Goal: Information Seeking & Learning: Learn about a topic

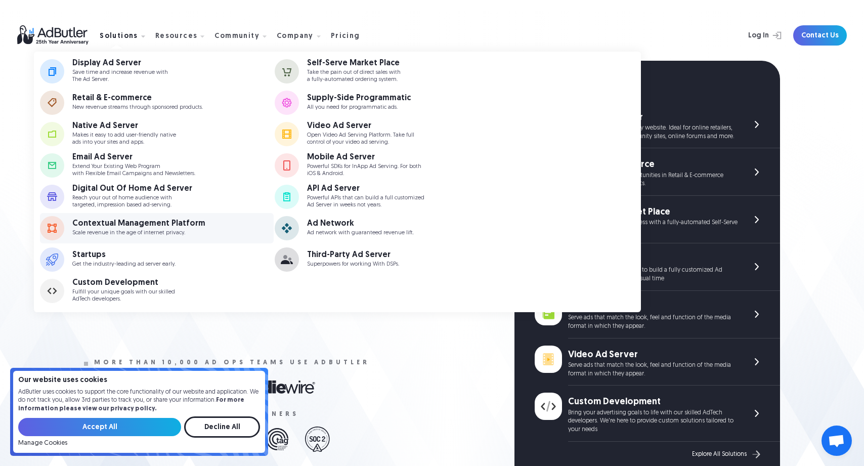
click at [209, 229] on div "Contextual Management Platform Scale revenue in the age of internet privacy." at bounding box center [151, 228] width 159 height 17
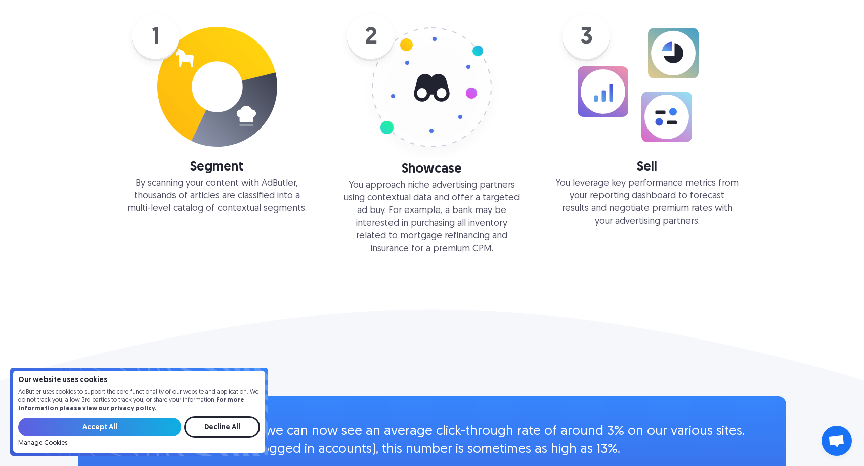
scroll to position [1238, 0]
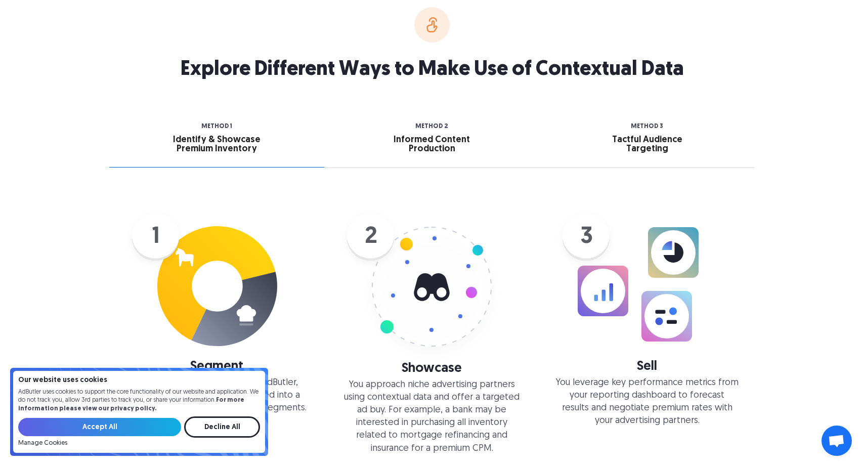
click at [416, 151] on div "Informed Content Production" at bounding box center [432, 145] width 101 height 18
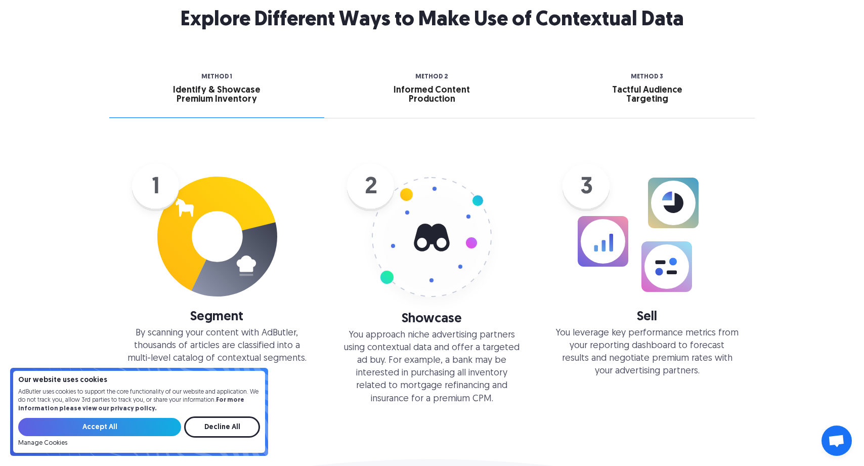
scroll to position [1370, 0]
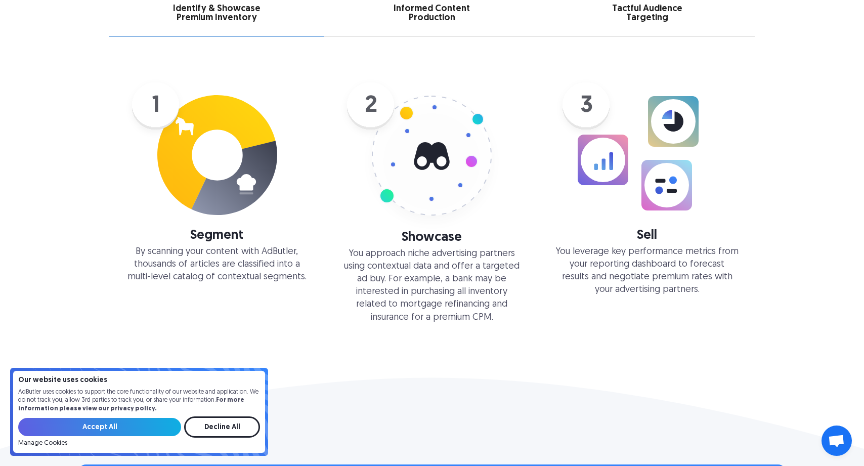
click at [429, 11] on div "Informed Content Production" at bounding box center [432, 14] width 101 height 18
click at [213, 429] on input "Decline All" at bounding box center [222, 427] width 76 height 21
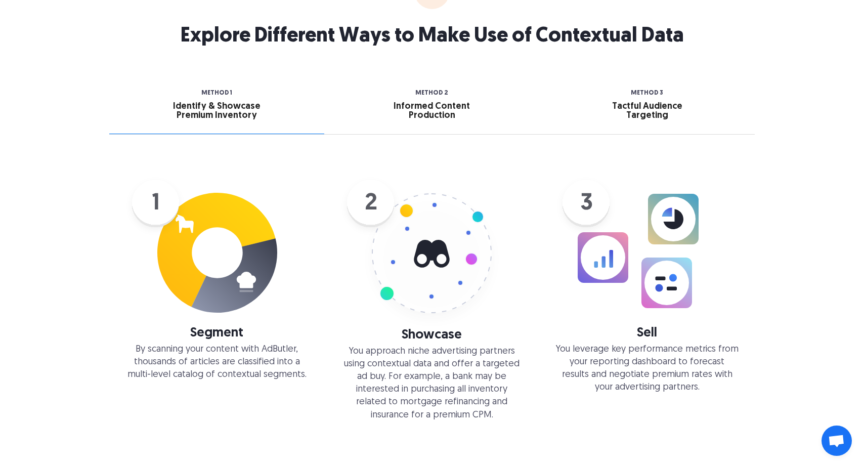
scroll to position [1243, 0]
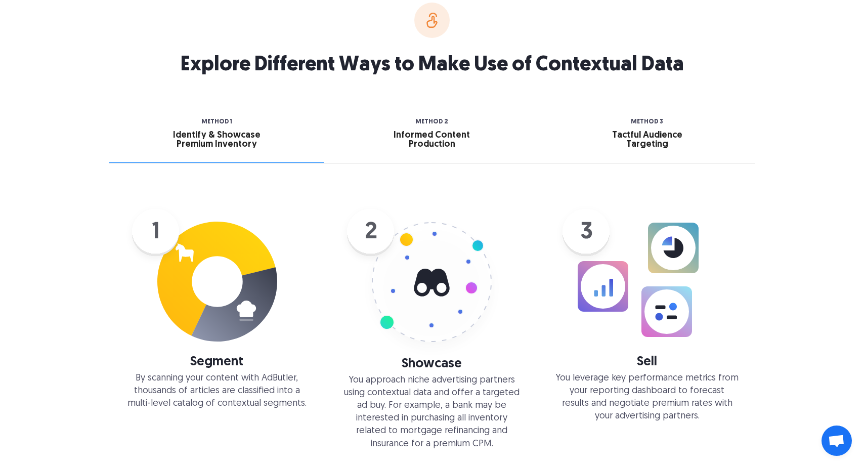
click at [455, 155] on link "Method 2 Informed Content Production" at bounding box center [431, 141] width 215 height 44
click at [685, 132] on div "Tactful Audience Targeting" at bounding box center [647, 140] width 101 height 18
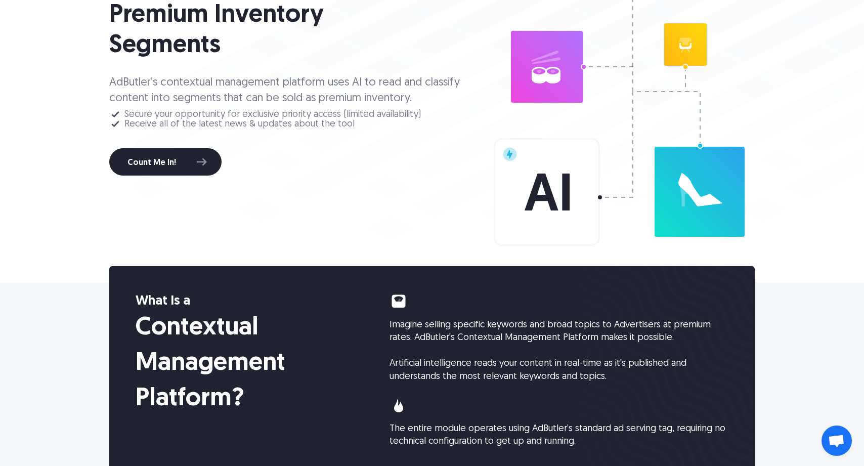
scroll to position [0, 0]
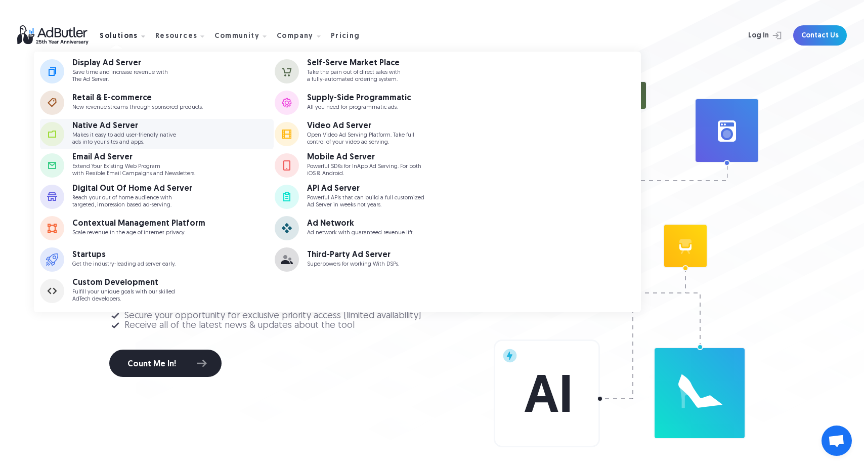
click at [130, 138] on p "Makes it easy to add user-friendly native ads into your sites and apps." at bounding box center [124, 138] width 104 height 13
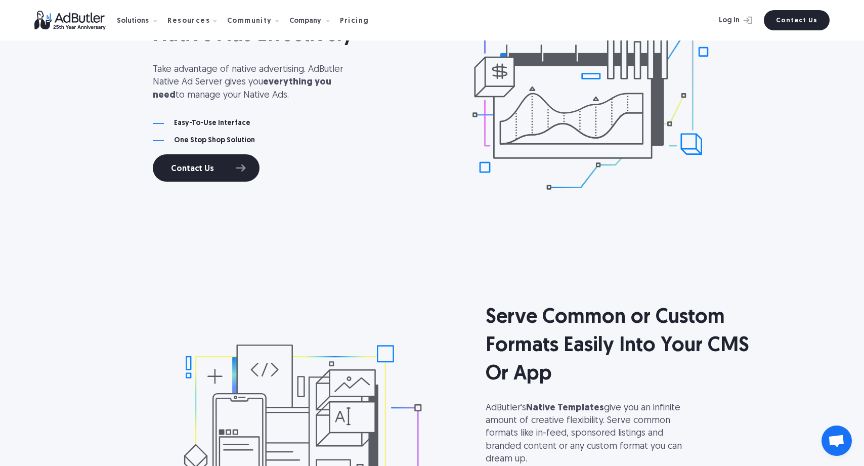
scroll to position [600, 0]
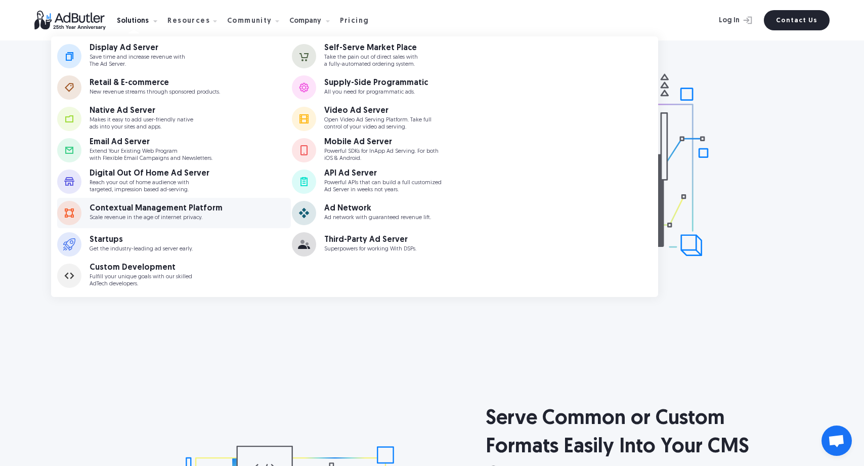
click at [216, 205] on div "Contextual Management Platform Scale revenue in the age of internet privacy." at bounding box center [169, 212] width 159 height 17
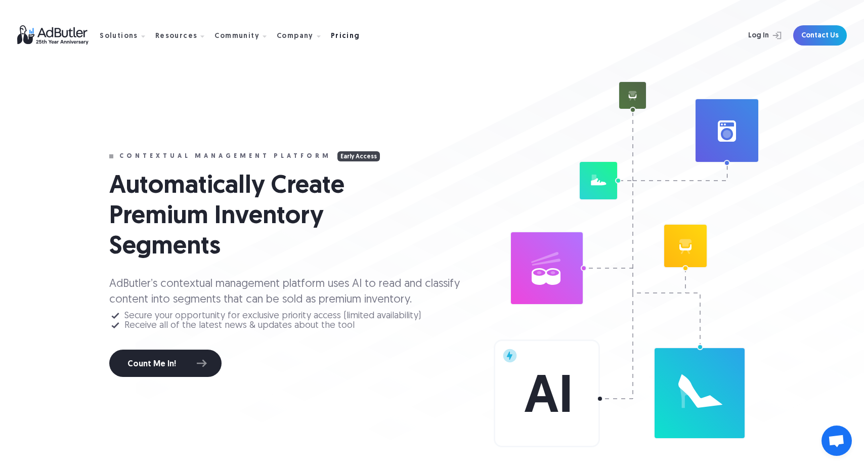
click at [331, 38] on div "Pricing" at bounding box center [345, 36] width 29 height 7
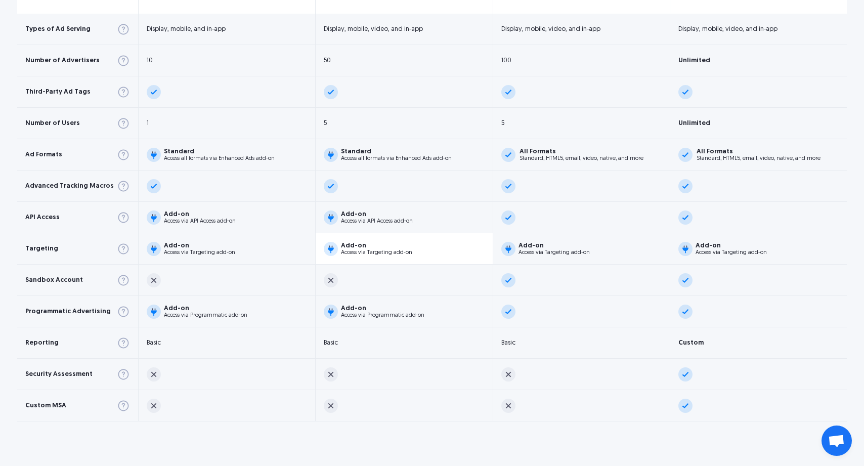
scroll to position [564, 0]
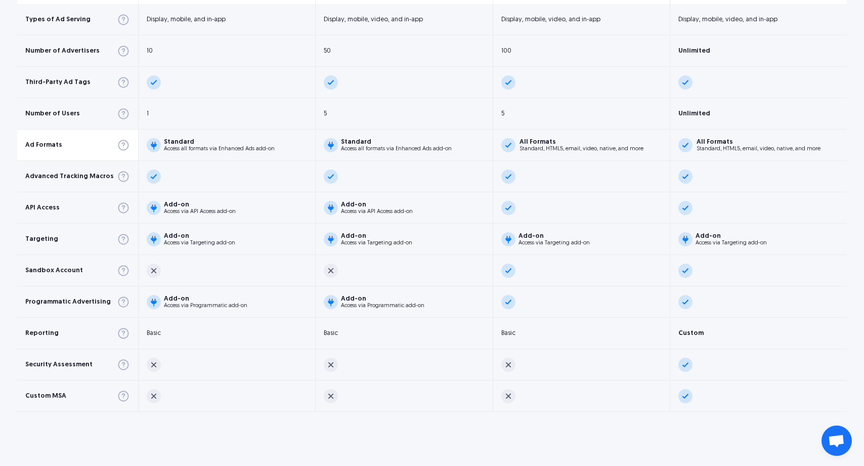
click at [66, 144] on div at bounding box center [97, 145] width 65 height 13
click at [47, 143] on div "Ad Formats" at bounding box center [43, 145] width 37 height 7
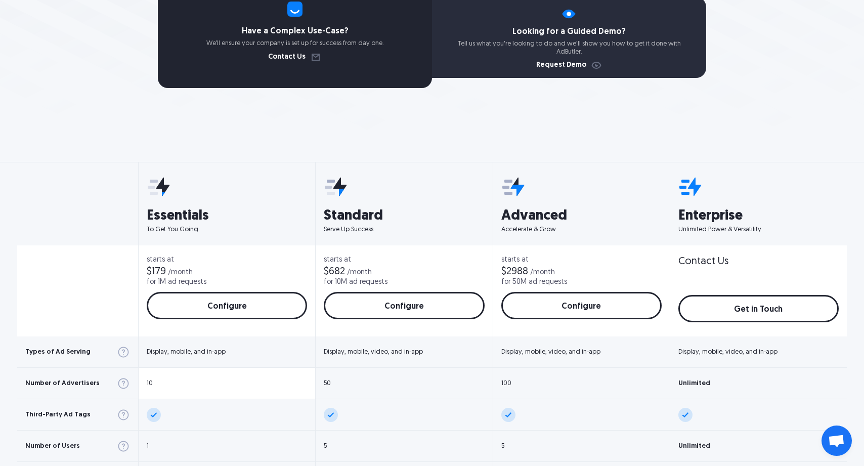
scroll to position [0, 0]
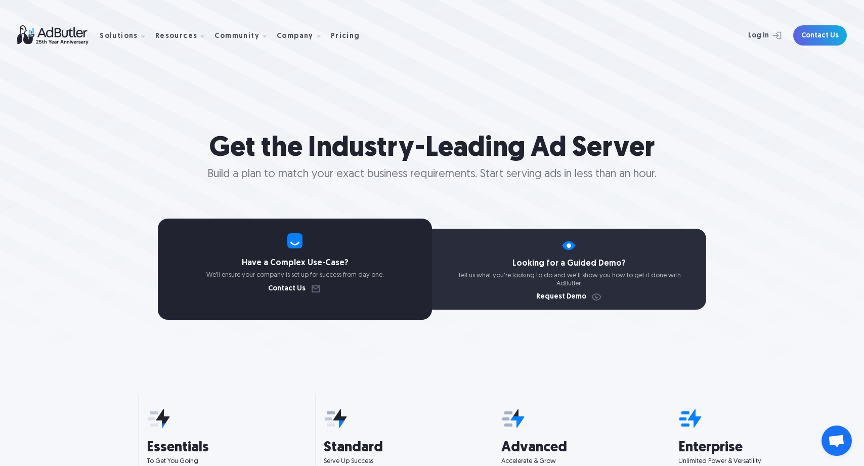
click at [557, 281] on p "Tell us what you're looking to do and we'll show you how to get it done with Ad…" at bounding box center [569, 280] width 274 height 16
